Goal: Transaction & Acquisition: Purchase product/service

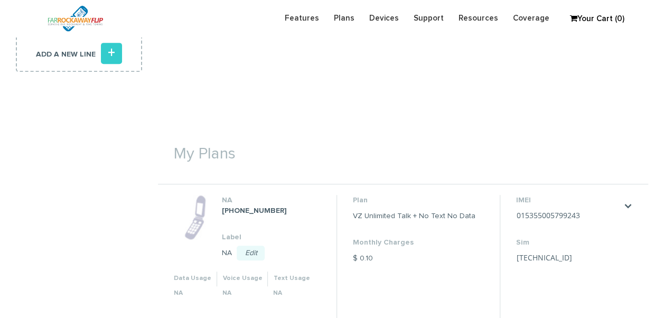
scroll to position [211, 0]
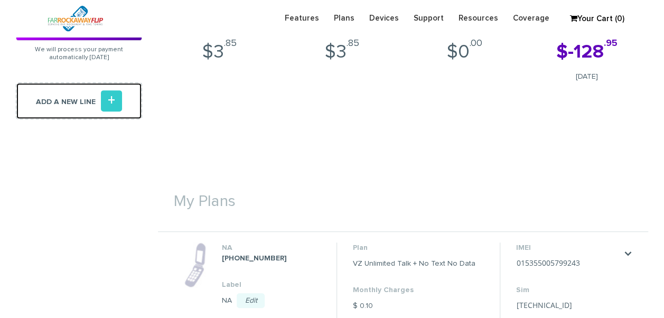
click at [107, 106] on icon "+" at bounding box center [111, 100] width 21 height 21
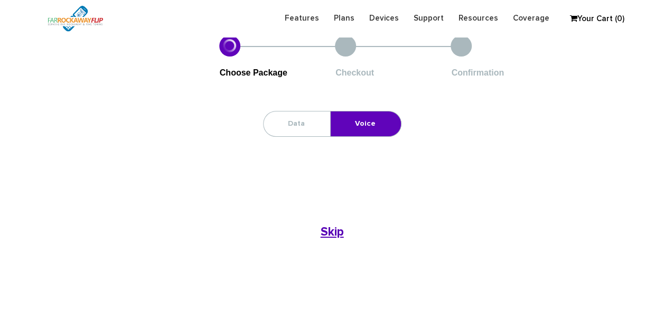
scroll to position [53, 0]
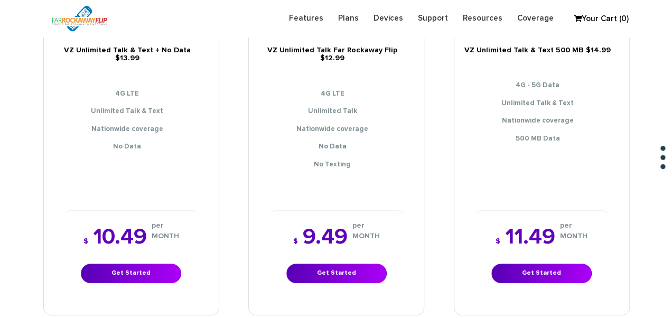
scroll to position [264, 0]
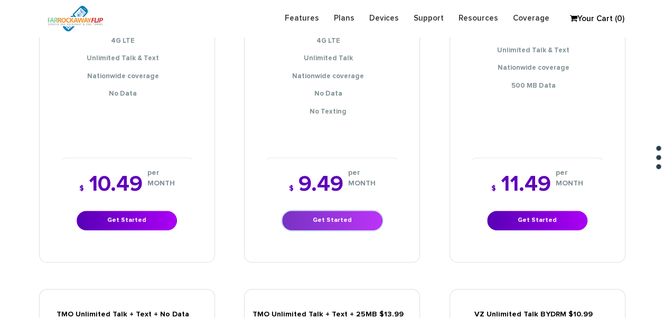
click at [356, 211] on link "Get Started" at bounding box center [332, 221] width 100 height 20
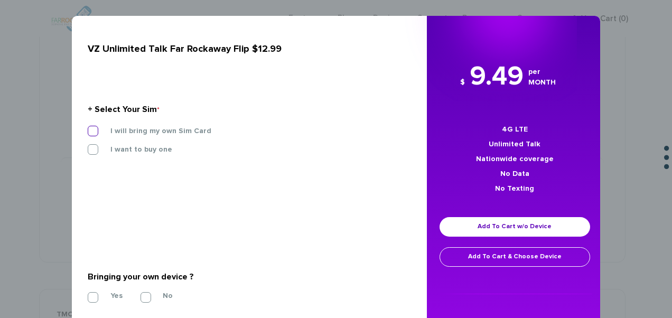
click at [163, 132] on label "I will bring my own Sim Card" at bounding box center [153, 131] width 117 height 10
click at [88, 128] on input "I will bring my own Sim Card" at bounding box center [88, 128] width 0 height 0
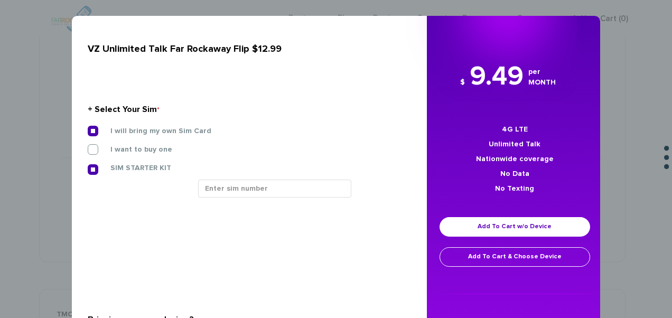
scroll to position [53, 0]
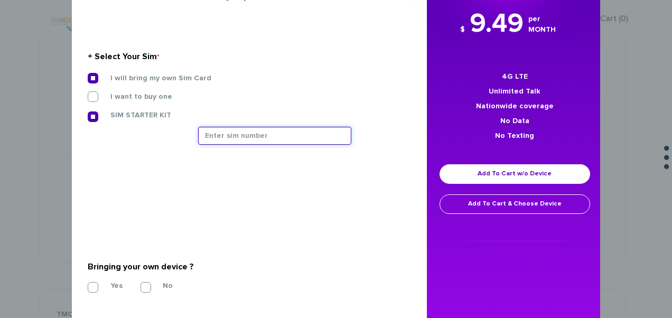
click at [247, 141] on input "text" at bounding box center [274, 136] width 153 height 18
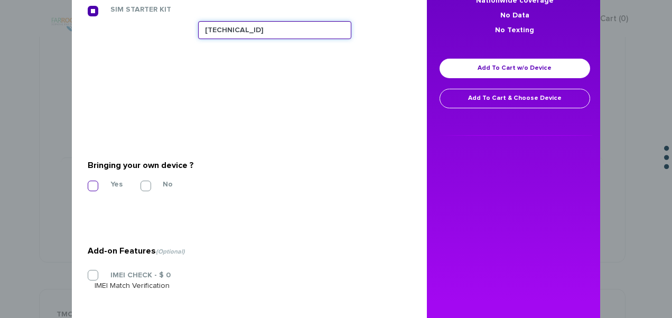
type input "89148000008876020896"
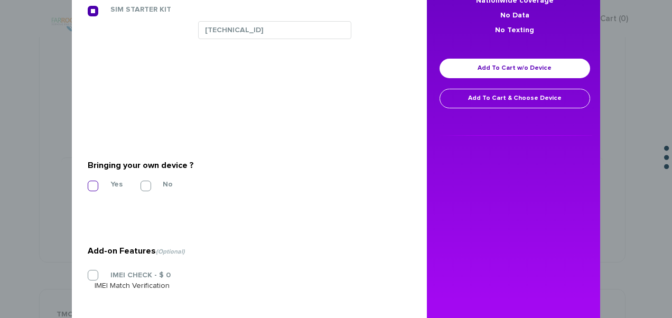
click at [98, 187] on label "Yes" at bounding box center [109, 185] width 28 height 10
click at [88, 183] on input "Yes" at bounding box center [88, 183] width 0 height 0
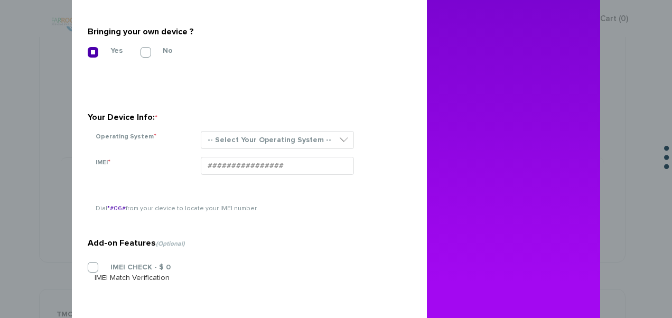
scroll to position [317, 0]
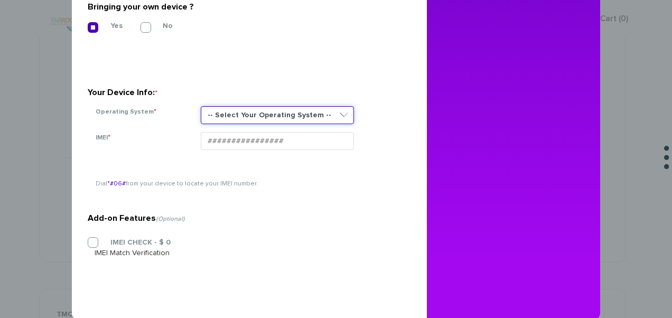
click at [265, 119] on select "-- Select Your Operating System -- ANDROID BLACKBERRY IOS NONE (BASIC PHONE) WI…" at bounding box center [277, 115] width 153 height 18
select select "NONE (BASIC PHONE)"
click at [201, 106] on select "-- Select Your Operating System -- ANDROID BLACKBERRY IOS NONE (BASIC PHONE) WI…" at bounding box center [277, 115] width 153 height 18
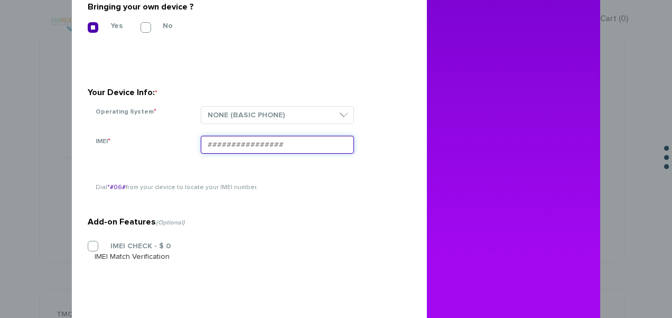
paste input "990006163090342"
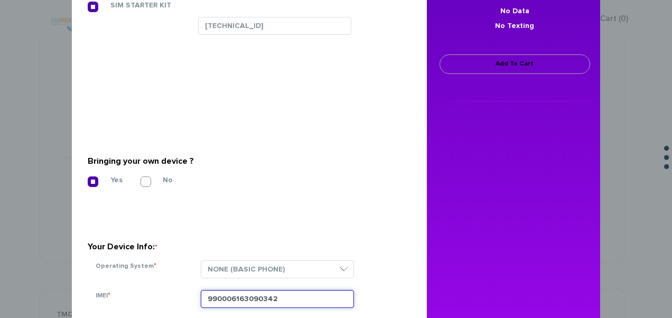
scroll to position [159, 0]
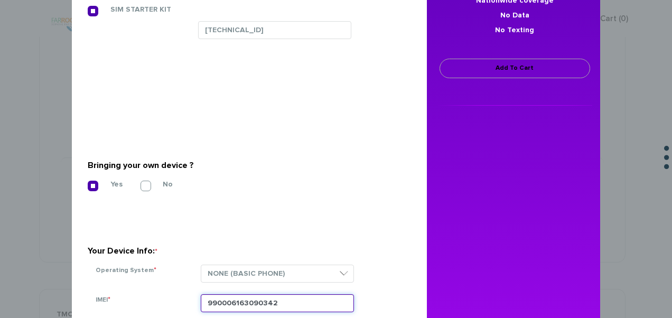
type input "990006163090342"
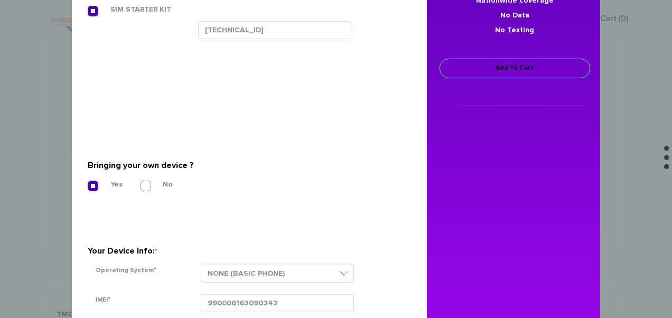
click at [496, 65] on link "Add To Cart" at bounding box center [515, 69] width 151 height 20
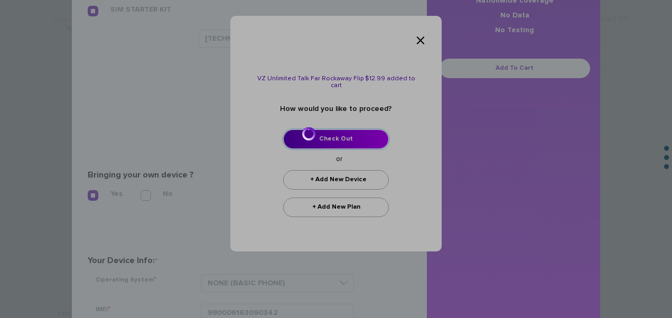
click at [340, 131] on link "Check Out" at bounding box center [336, 139] width 106 height 20
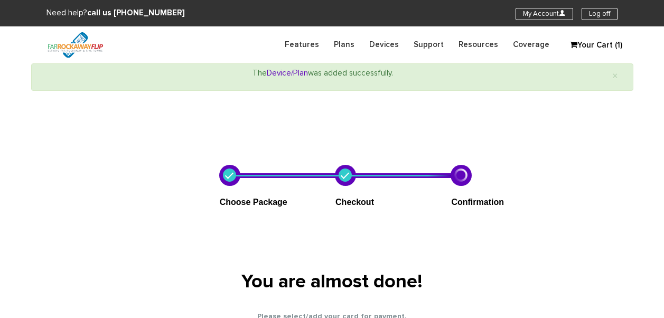
select select "NY"
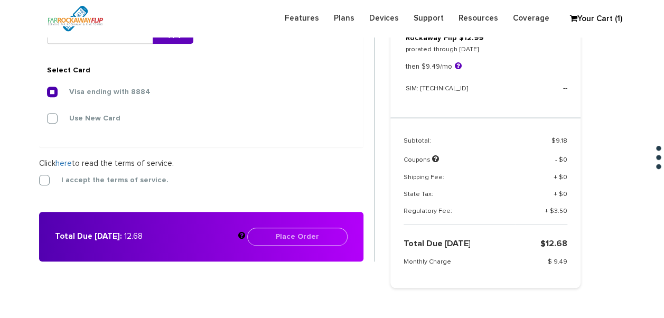
scroll to position [432, 0]
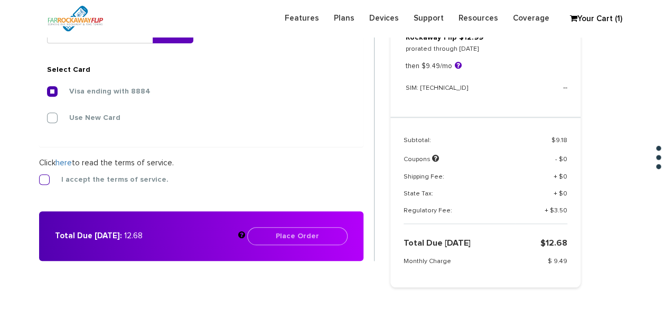
click at [46, 181] on label "I accept the terms of service." at bounding box center [106, 180] width 123 height 10
click at [39, 177] on input "I accept the terms of service." at bounding box center [39, 177] width 0 height 0
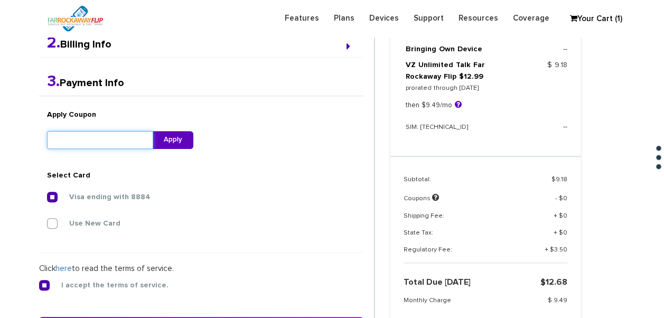
click at [101, 134] on input "text" at bounding box center [100, 140] width 106 height 18
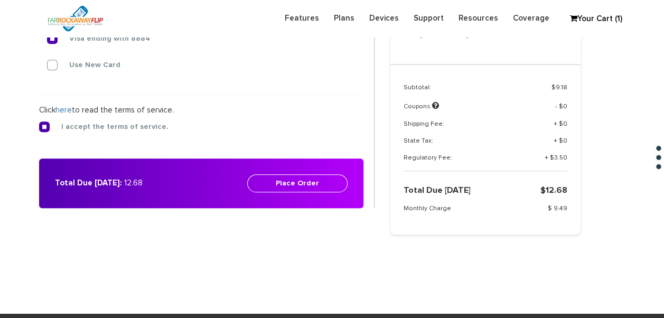
scroll to position [432, 0]
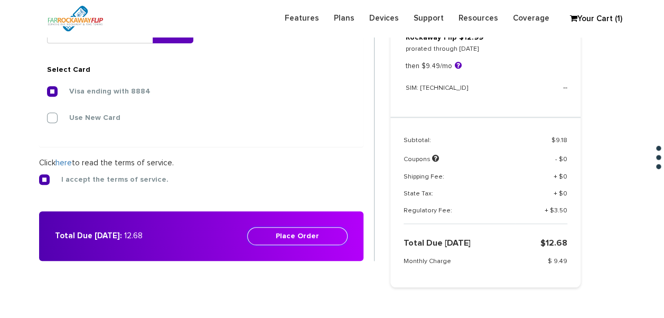
click at [318, 232] on button "Place Order" at bounding box center [297, 236] width 100 height 18
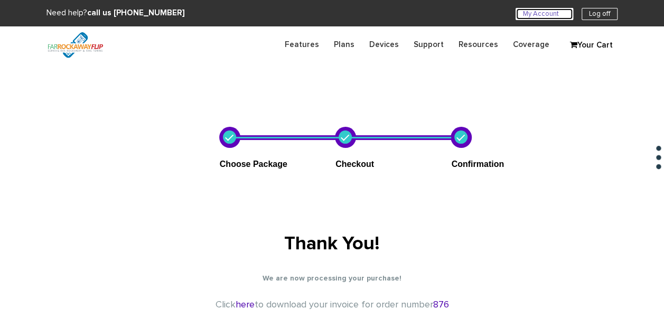
click at [519, 12] on link "My Account U" at bounding box center [545, 14] width 58 height 12
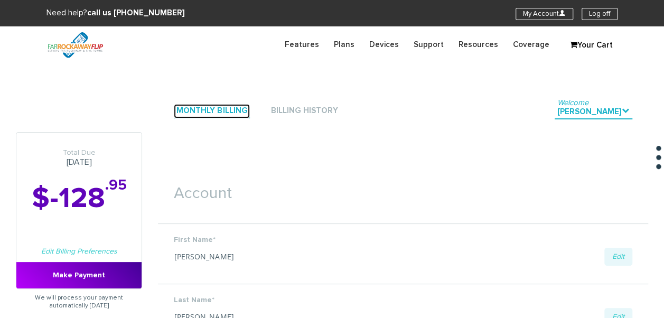
click at [237, 117] on link "Monthly Billing" at bounding box center [212, 111] width 76 height 14
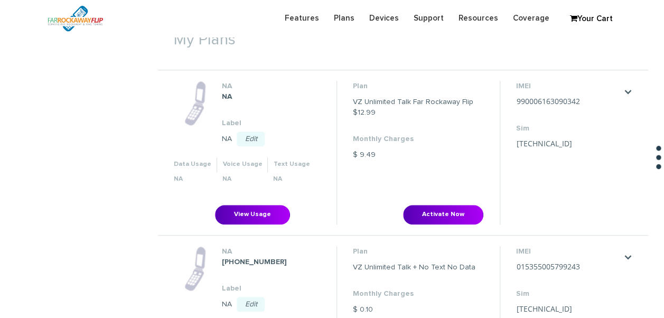
scroll to position [423, 0]
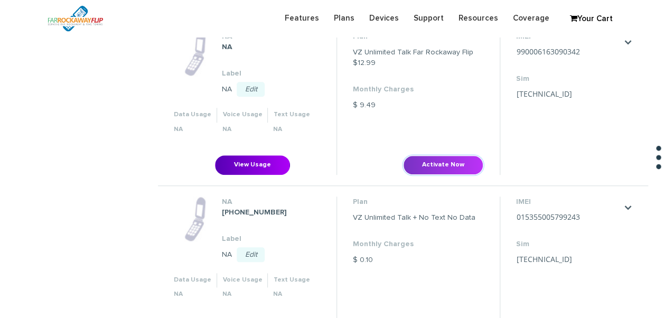
click at [448, 163] on button "Activate Now" at bounding box center [443, 165] width 80 height 20
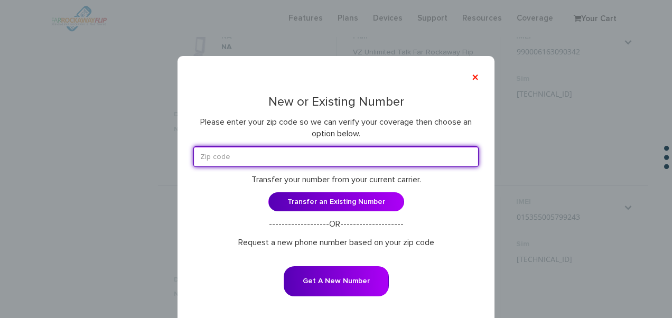
click at [344, 165] on input "text" at bounding box center [335, 156] width 285 height 21
click at [267, 152] on input "text" at bounding box center [335, 156] width 285 height 21
type input "11516"
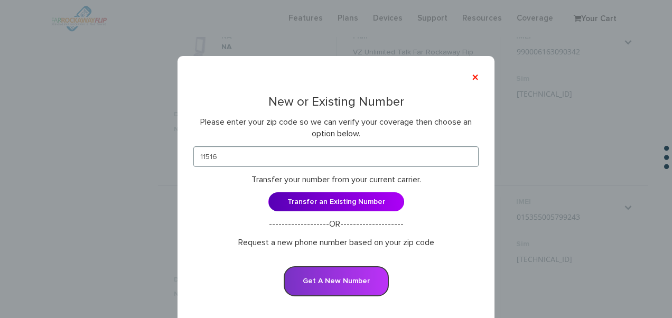
click at [339, 272] on button "Get A New Number" at bounding box center [336, 281] width 105 height 30
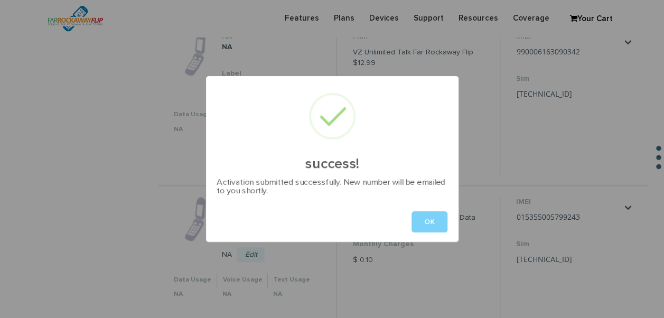
click at [441, 215] on button "OK" at bounding box center [430, 221] width 36 height 21
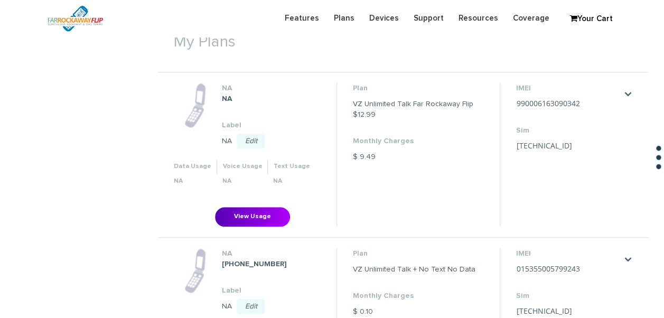
scroll to position [370, 0]
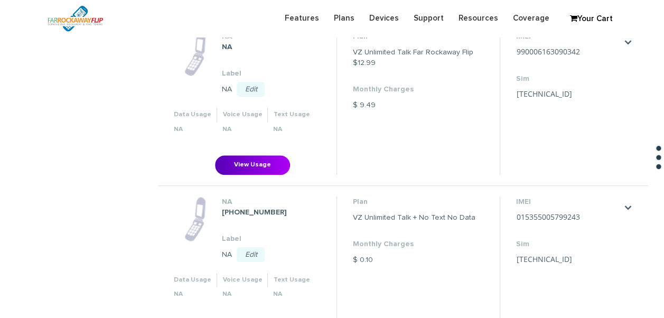
scroll to position [370, 0]
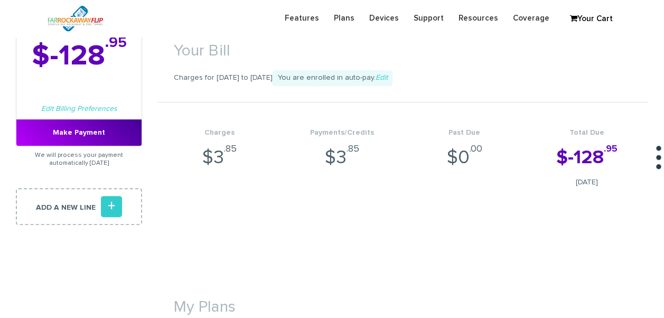
scroll to position [127, 0]
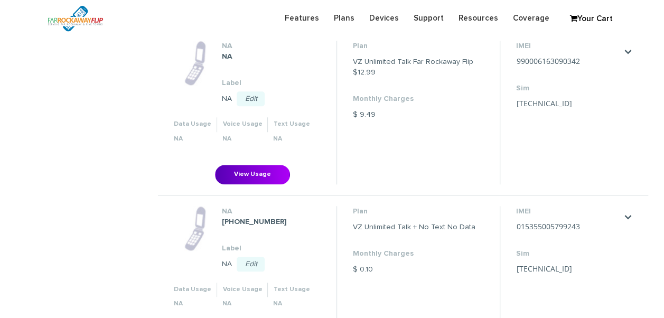
scroll to position [419, 0]
